Goal: Information Seeking & Learning: Find specific fact

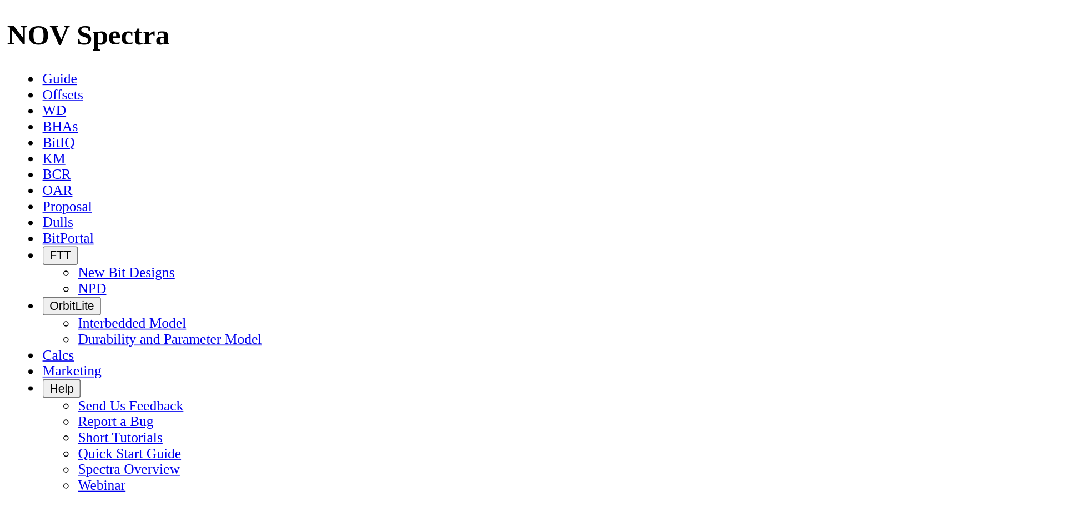
scroll to position [333, 0]
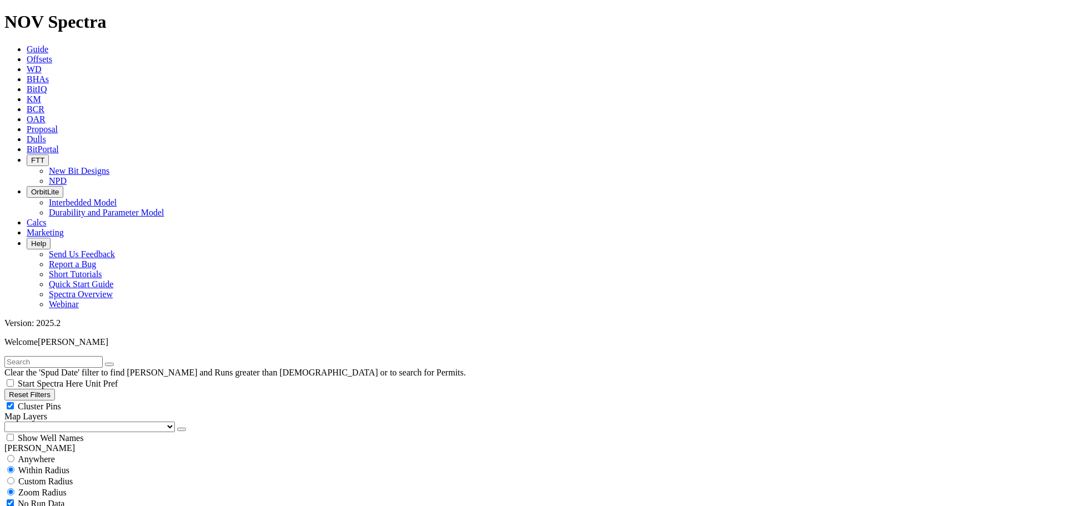
scroll to position [111, 0]
checkbox input "false"
